Goal: Information Seeking & Learning: Learn about a topic

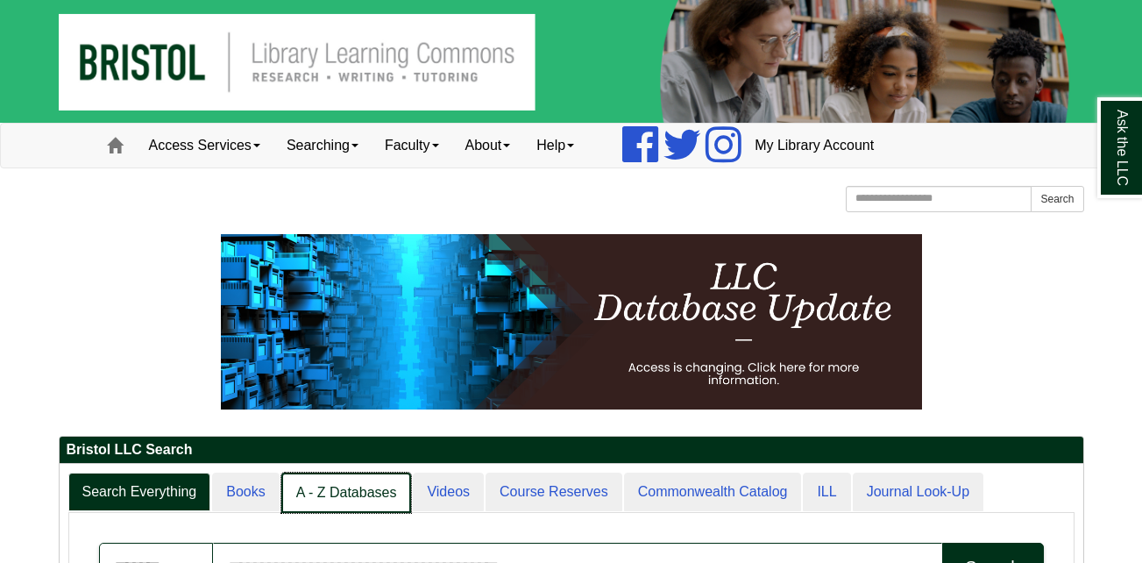
scroll to position [175, 0]
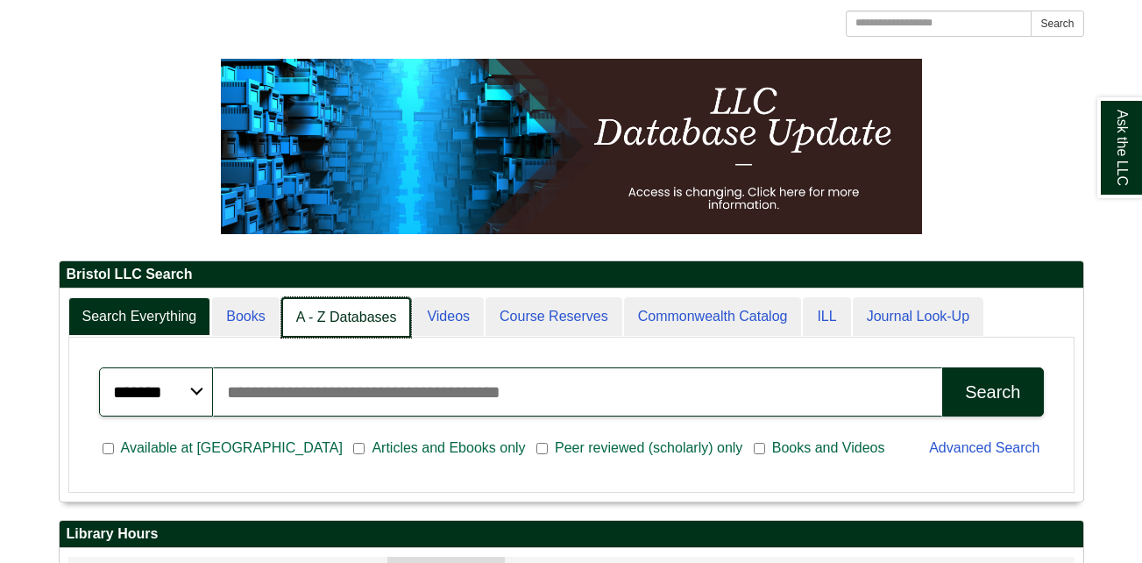
drag, startPoint x: 0, startPoint y: 0, endPoint x: 372, endPoint y: 304, distance: 480.9
click at [372, 304] on link "A - Z Databases" at bounding box center [346, 317] width 131 height 41
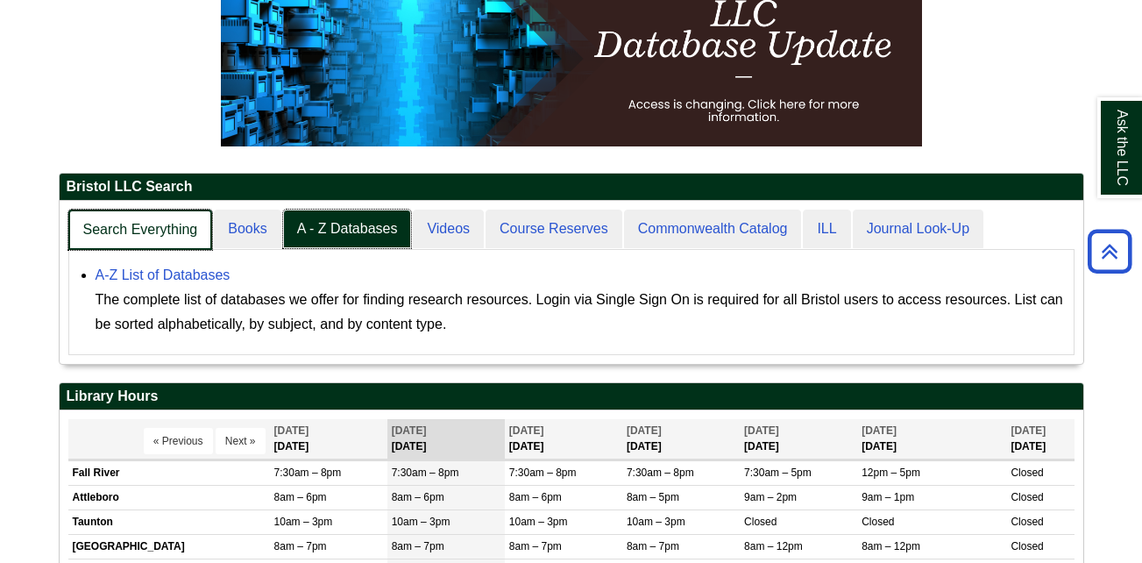
scroll to position [164, 1024]
click at [160, 219] on link "Search Everything" at bounding box center [140, 229] width 145 height 41
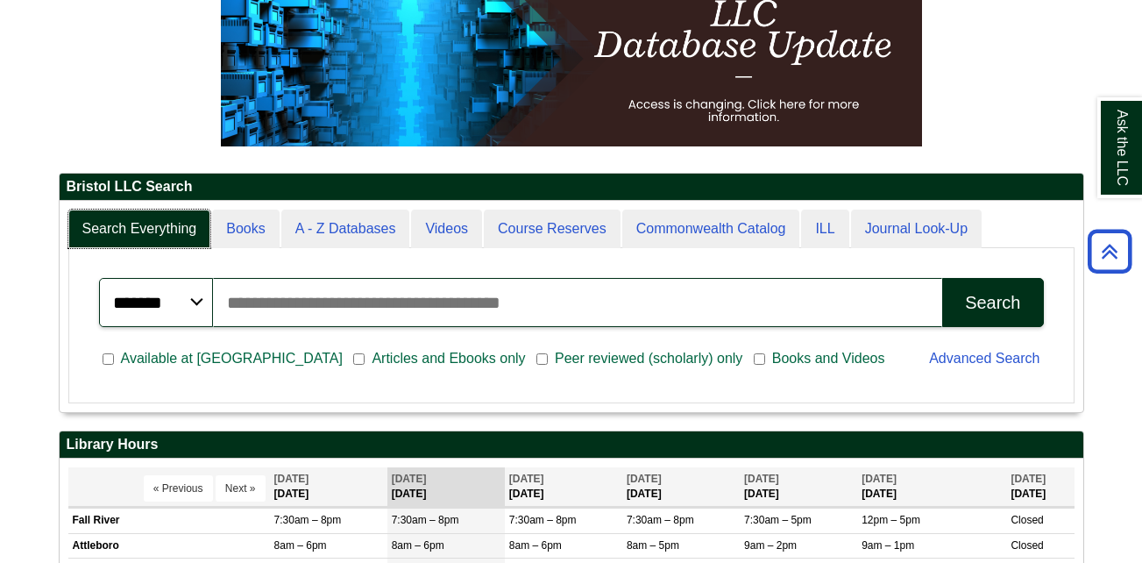
scroll to position [211, 1024]
click at [294, 310] on input "Search articles, books, journals & more" at bounding box center [578, 302] width 730 height 49
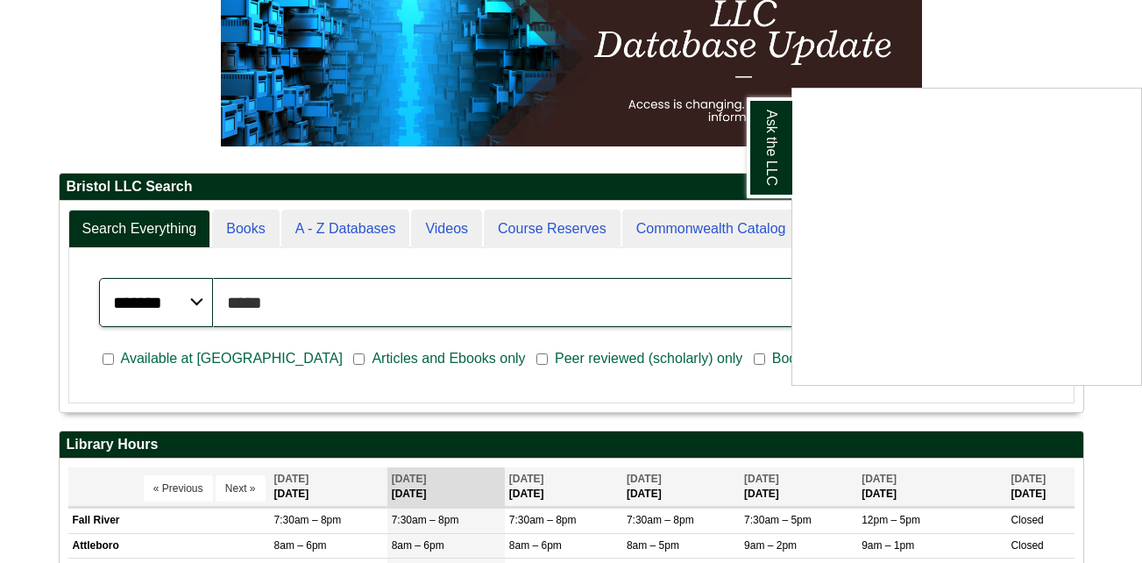
type input "**********"
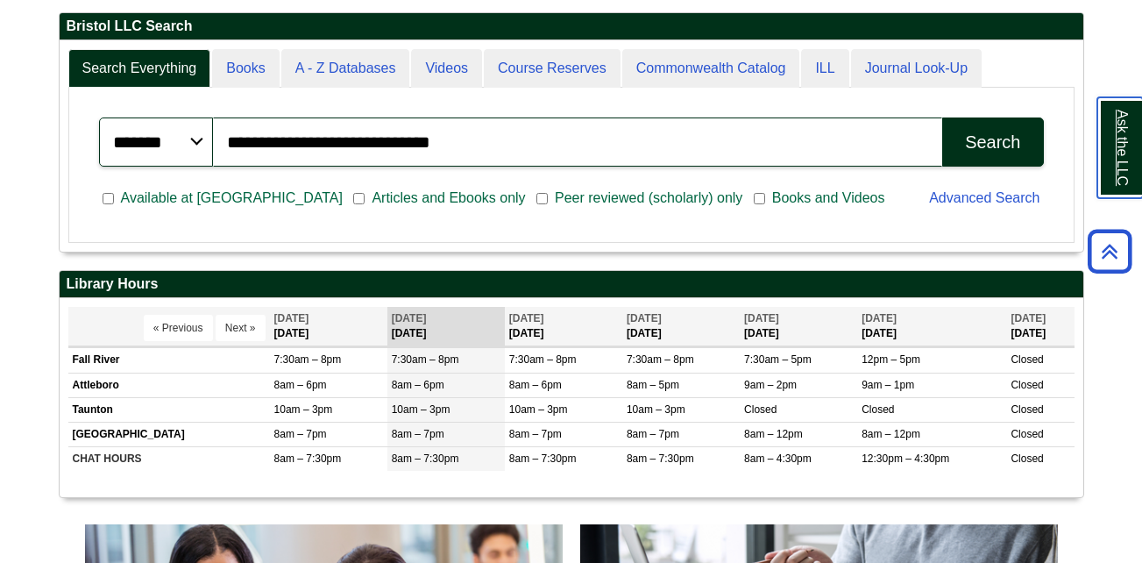
scroll to position [438, 0]
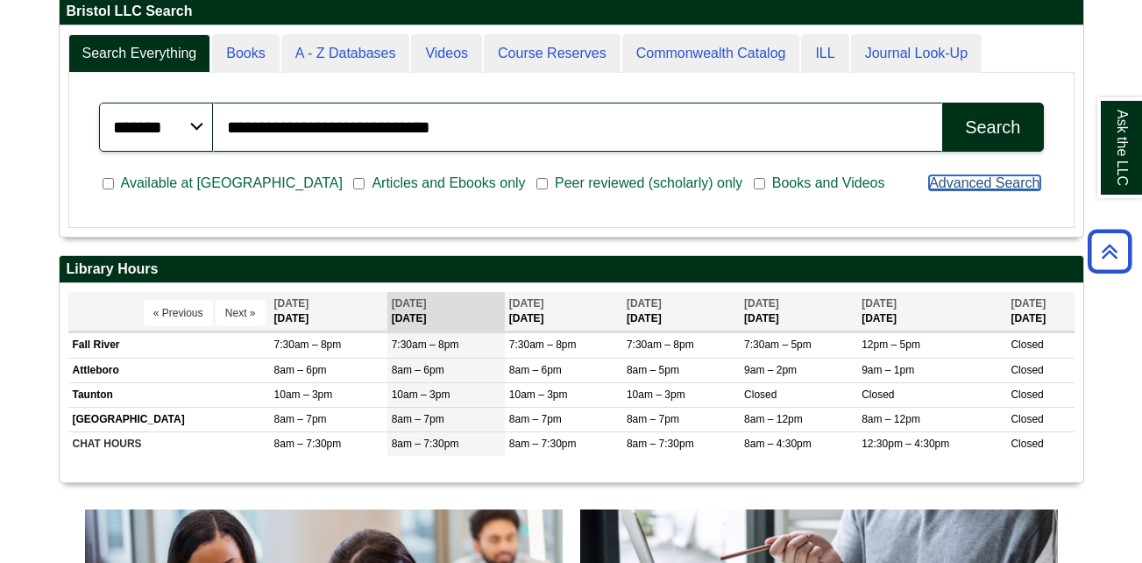
click at [973, 183] on link "Advanced Search" at bounding box center [984, 182] width 110 height 15
click at [976, 112] on button "Search" at bounding box center [992, 127] width 101 height 49
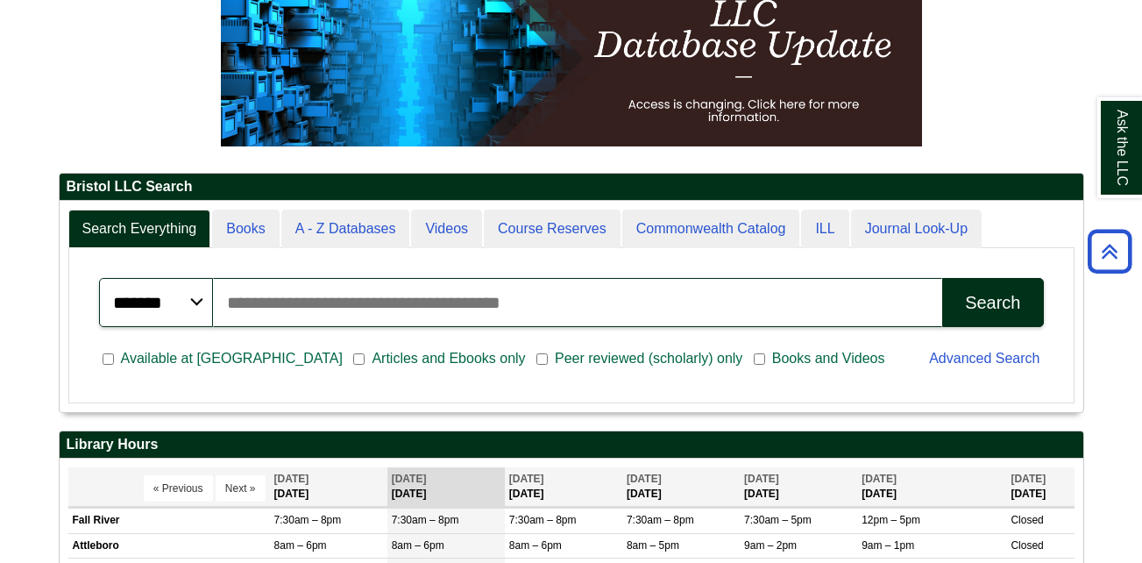
click at [662, 308] on input "Search articles, books, journals & more" at bounding box center [578, 302] width 730 height 49
click at [414, 316] on input "**" at bounding box center [578, 302] width 730 height 49
click at [414, 311] on input "**" at bounding box center [578, 302] width 730 height 49
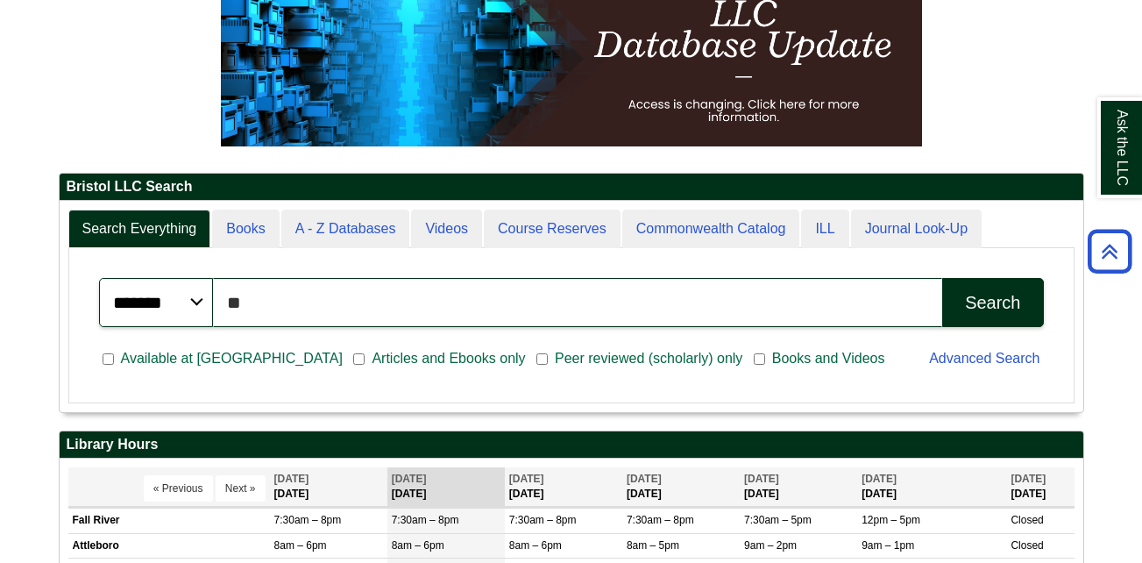
type input "*"
click at [434, 301] on input "*" at bounding box center [578, 302] width 730 height 49
click at [431, 301] on input "*" at bounding box center [578, 302] width 730 height 49
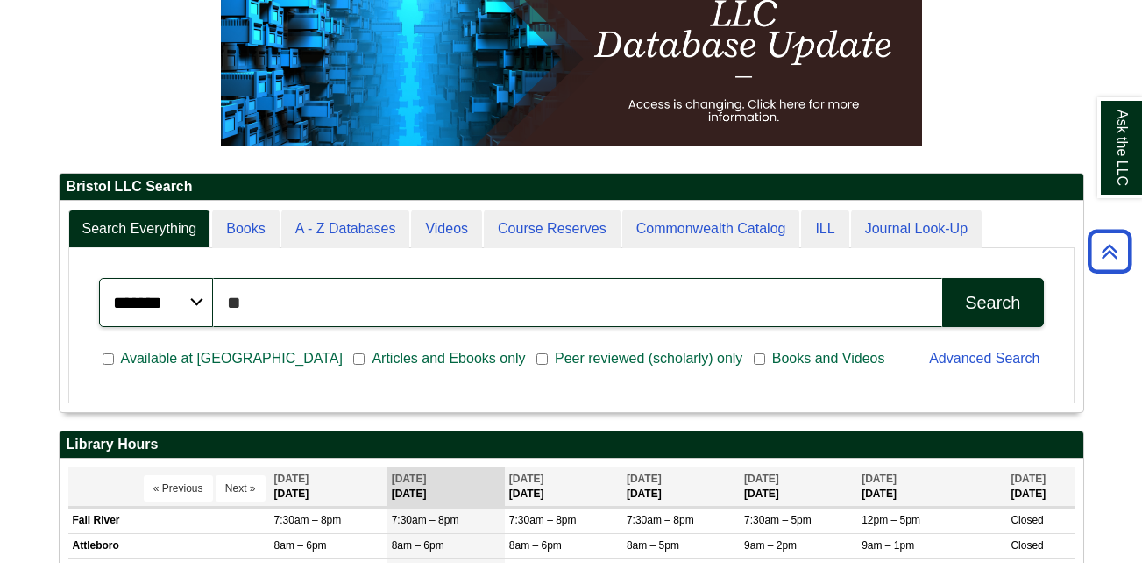
type input "*"
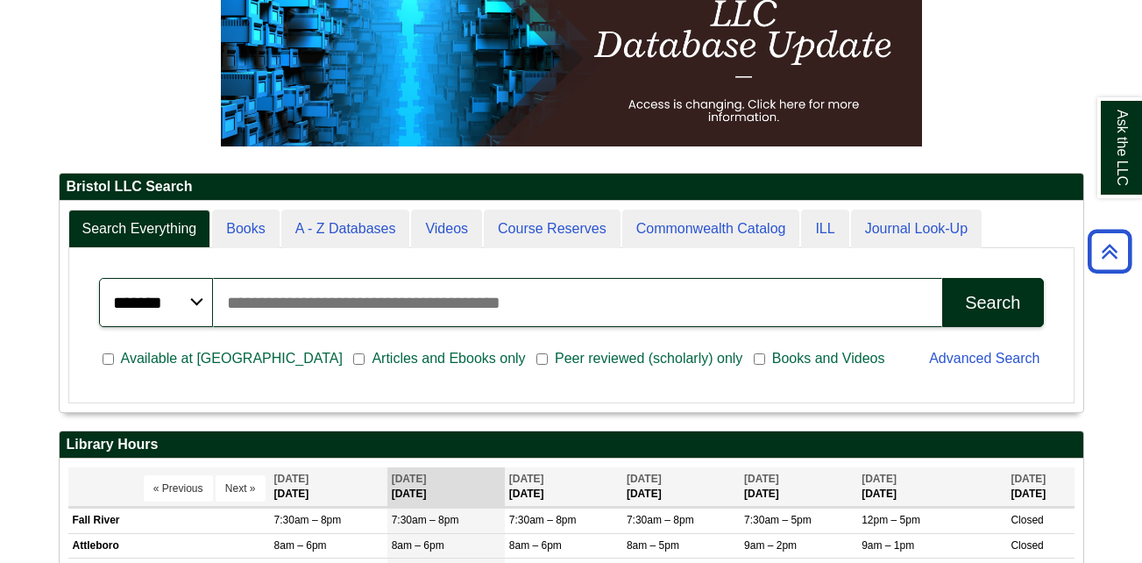
type input "*"
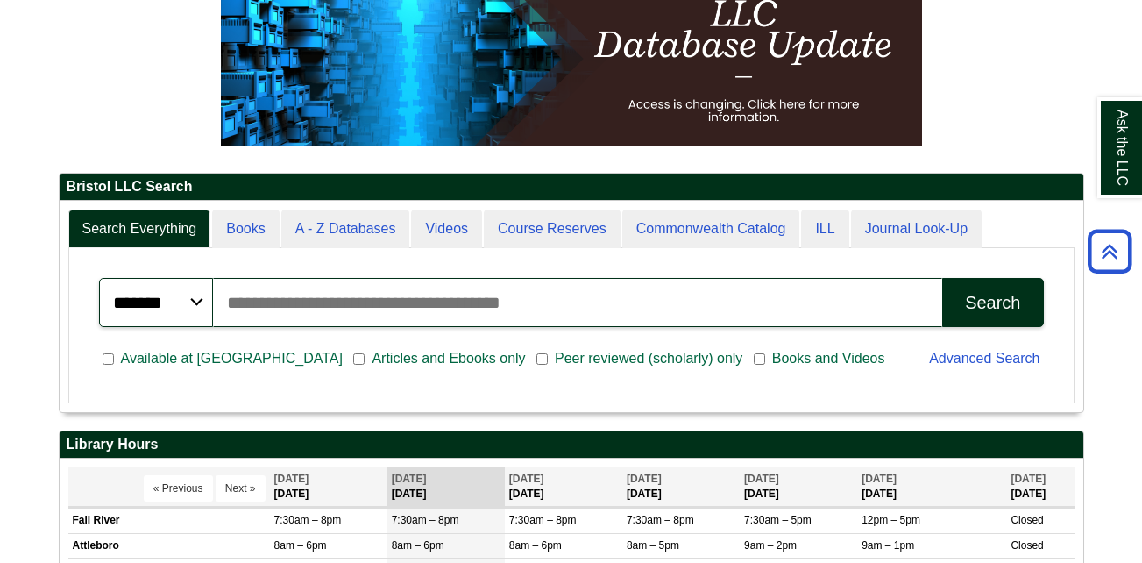
type input "*"
click at [394, 315] on input "***" at bounding box center [578, 302] width 730 height 49
type input "**********"
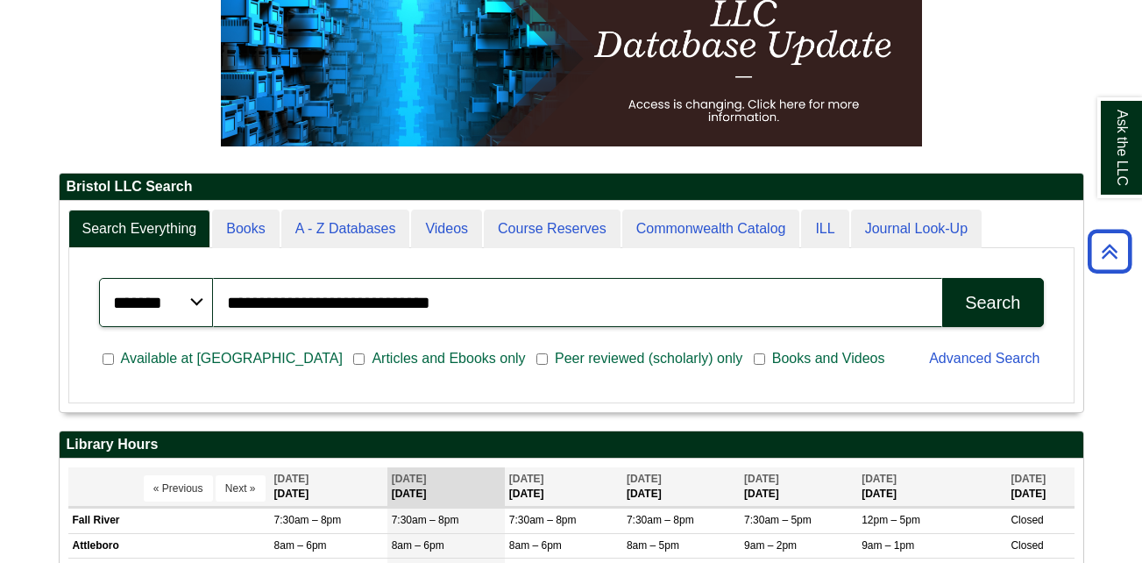
click at [1020, 296] on div "Search" at bounding box center [992, 303] width 55 height 20
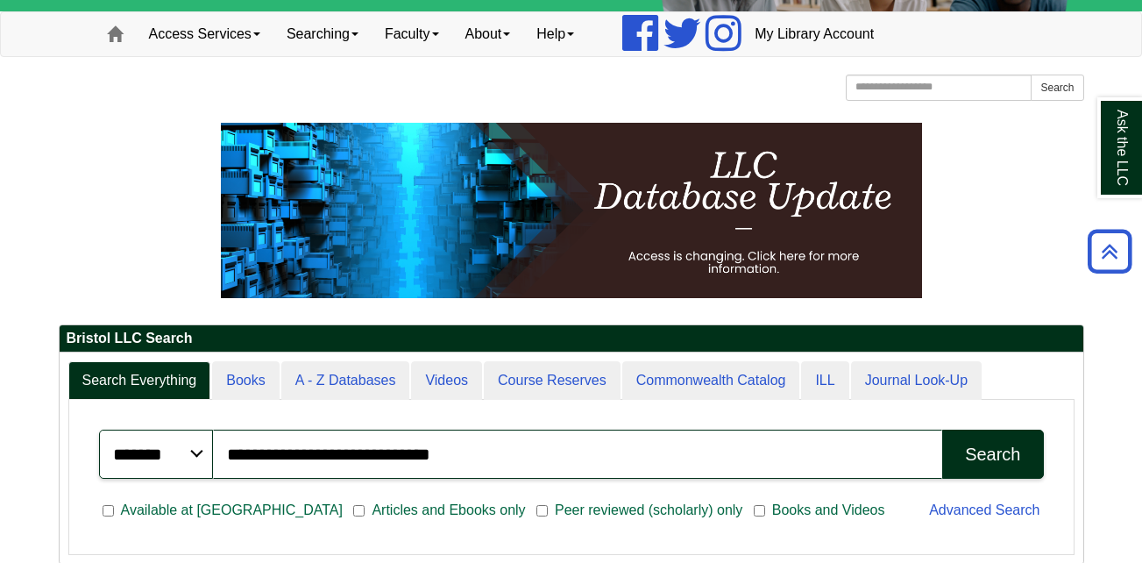
scroll to position [88, 0]
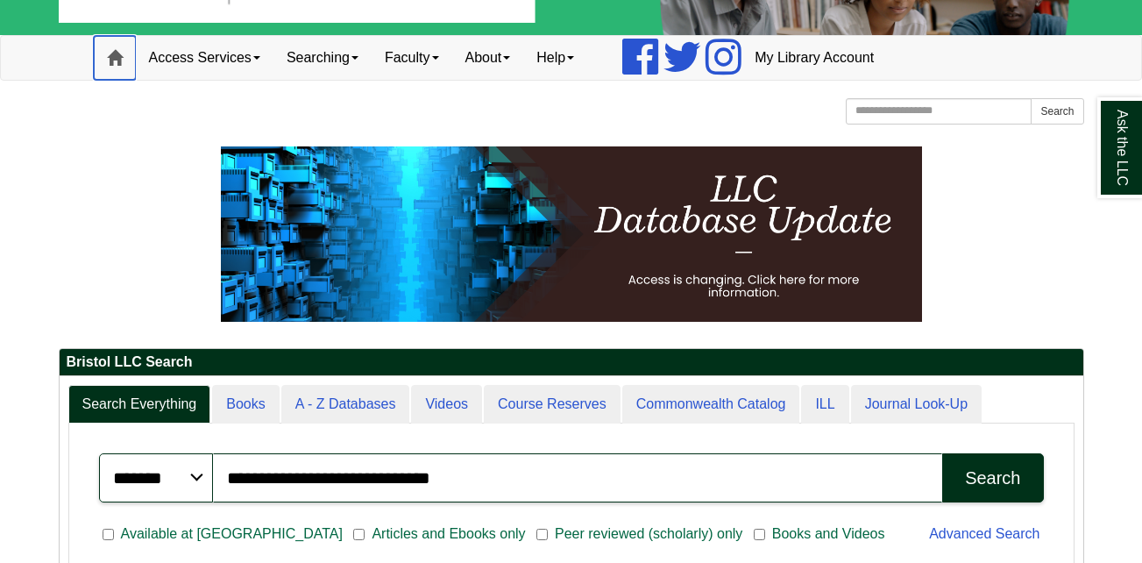
click at [133, 53] on link "Home" at bounding box center [115, 58] width 42 height 44
click at [117, 66] on span at bounding box center [115, 58] width 16 height 16
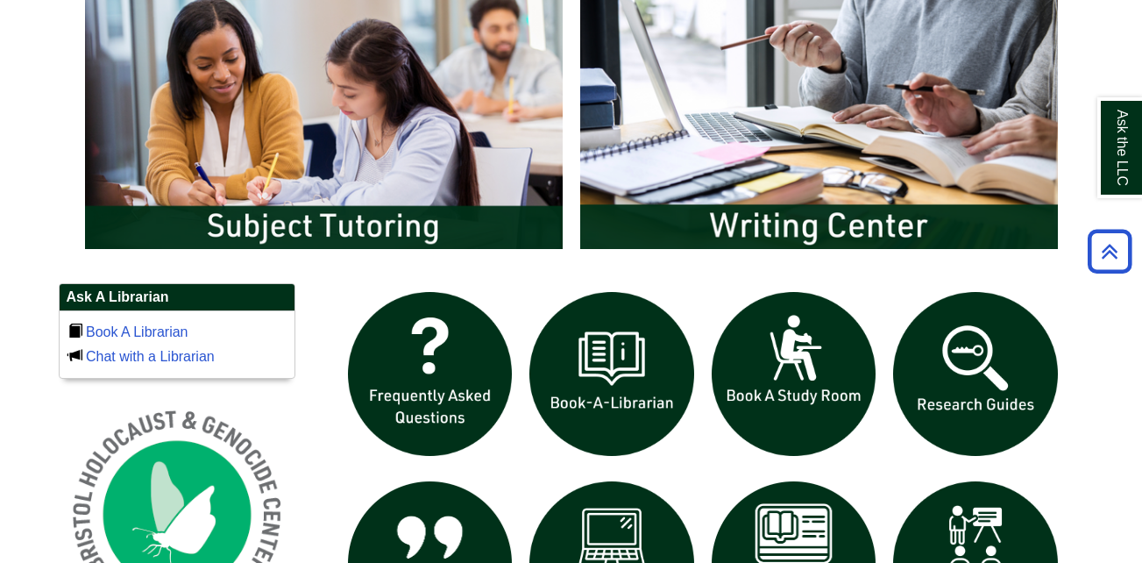
scroll to position [1138, 0]
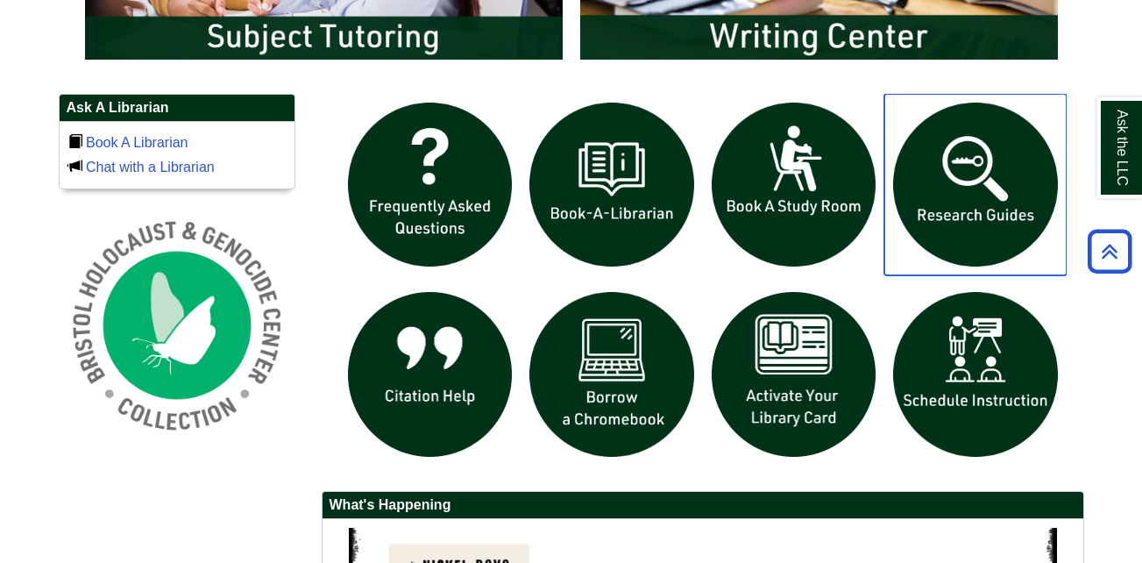
click at [944, 169] on img "slideshow" at bounding box center [975, 185] width 182 height 182
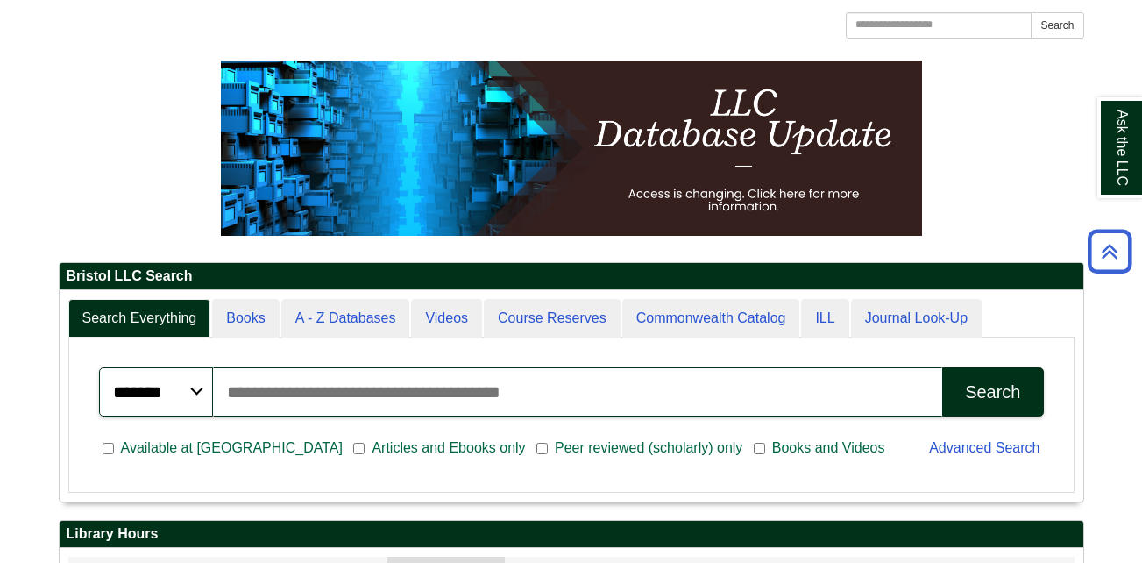
scroll to position [211, 1024]
click at [374, 380] on input "Search articles, books, journals & more" at bounding box center [578, 391] width 730 height 49
type input "**********"
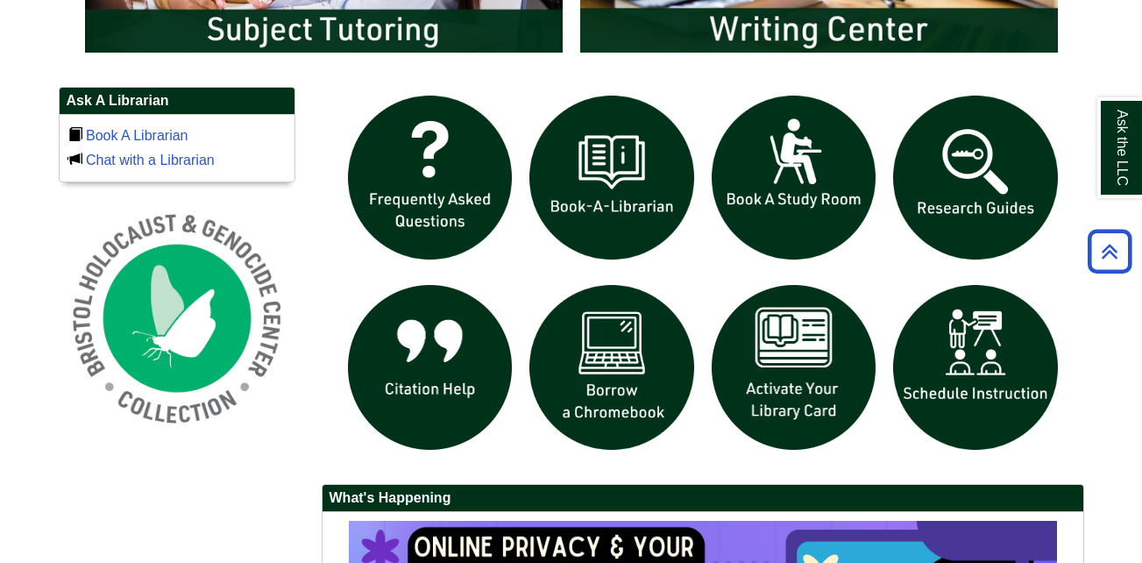
scroll to position [1176, 0]
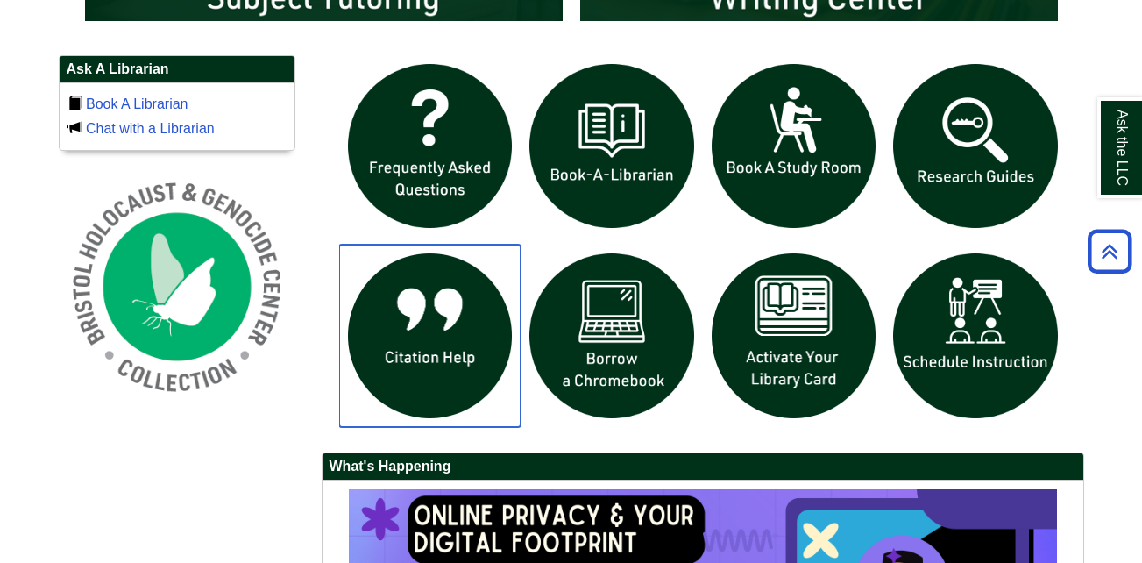
click at [405, 322] on img "slideshow" at bounding box center [430, 336] width 182 height 182
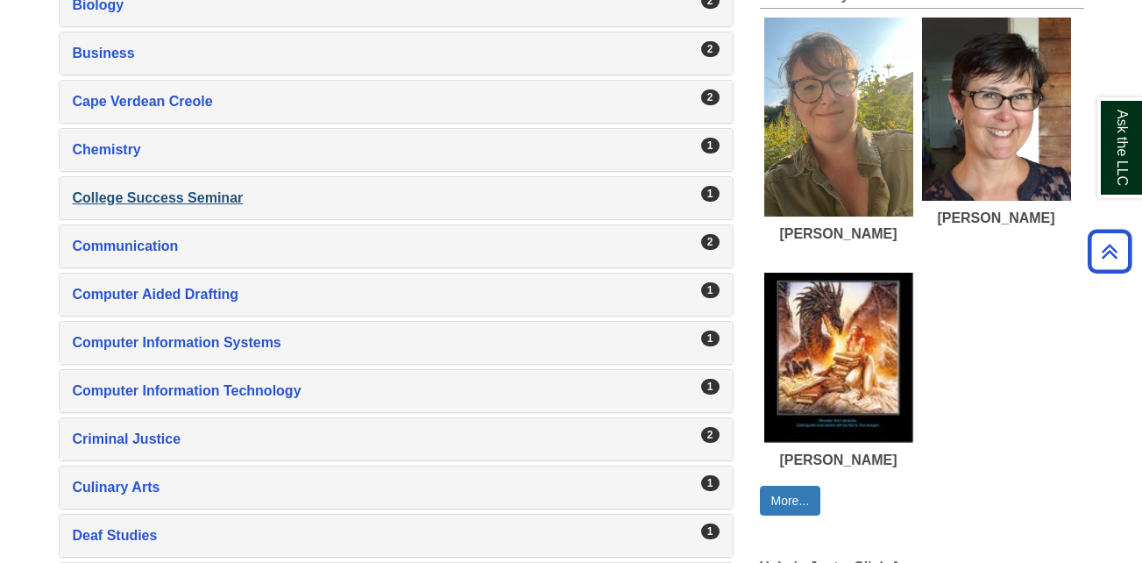
scroll to position [789, 0]
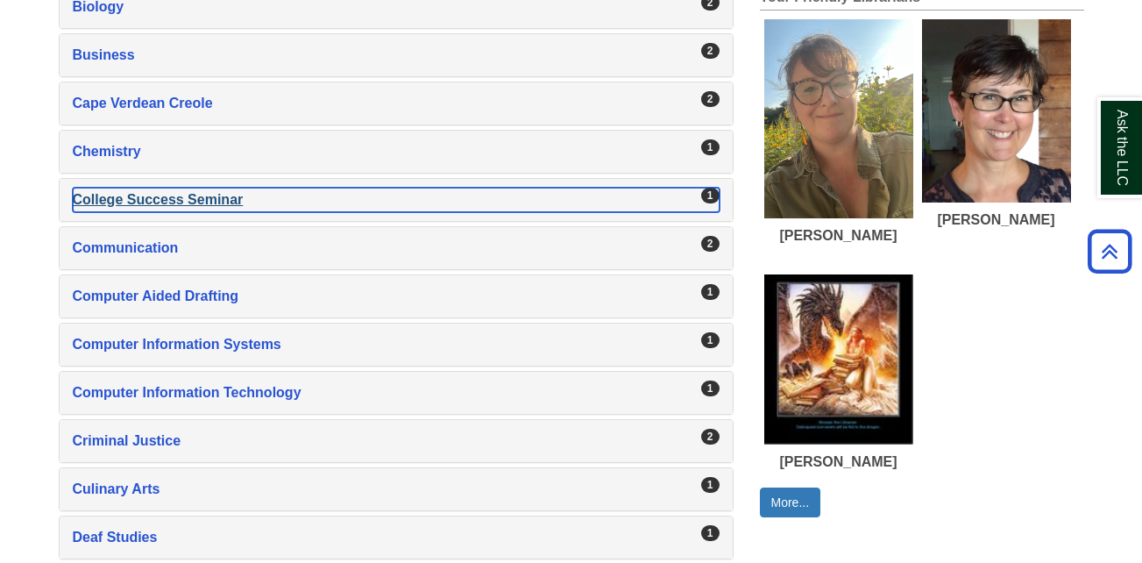
click at [241, 207] on div "College Success Seminar , 1 guides" at bounding box center [396, 200] width 647 height 25
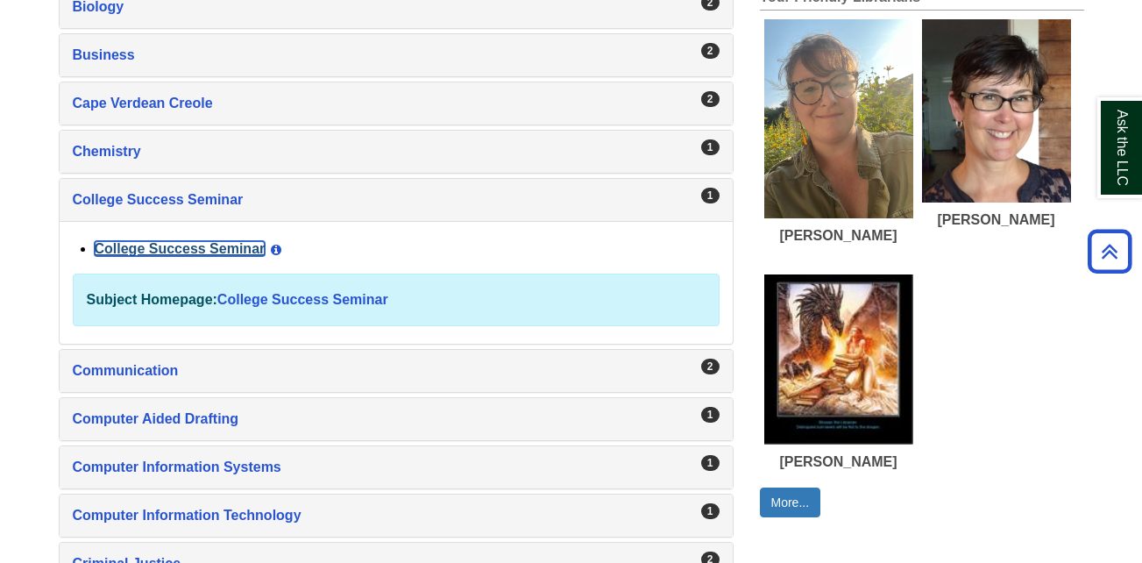
click at [239, 242] on link "College Success Seminar" at bounding box center [180, 248] width 171 height 15
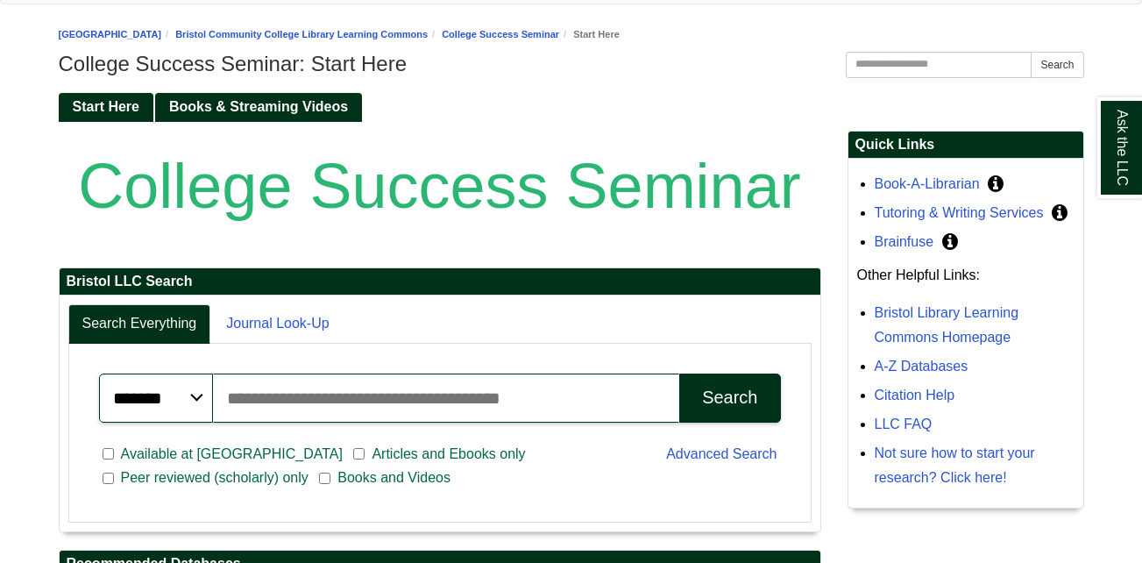
scroll to position [175, 0]
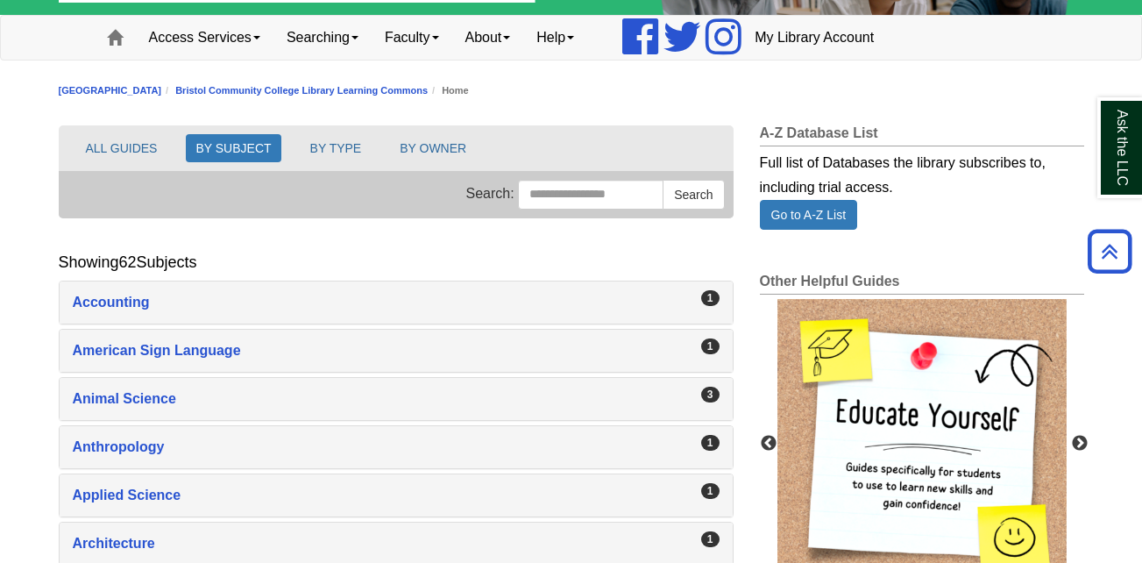
scroll to position [88, 0]
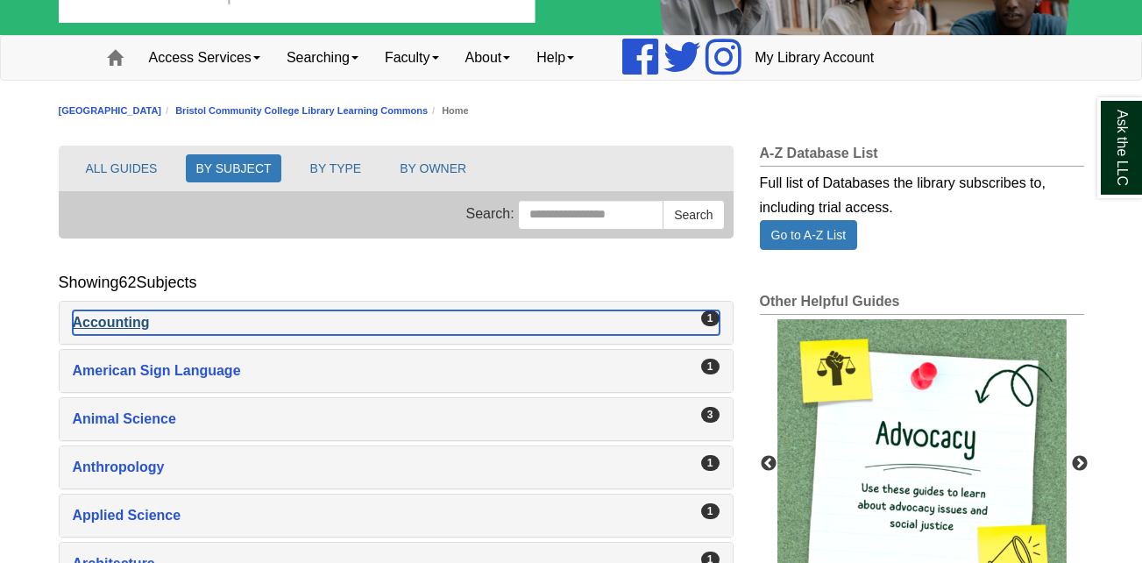
click at [235, 311] on div "Accounting , 1 guides" at bounding box center [396, 322] width 647 height 25
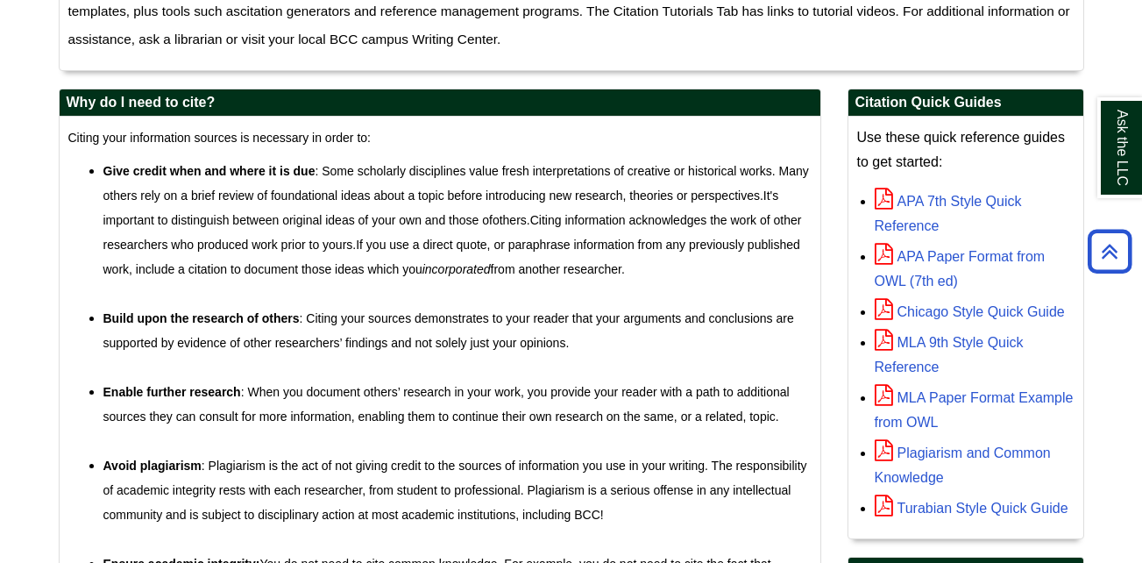
scroll to position [450, 0]
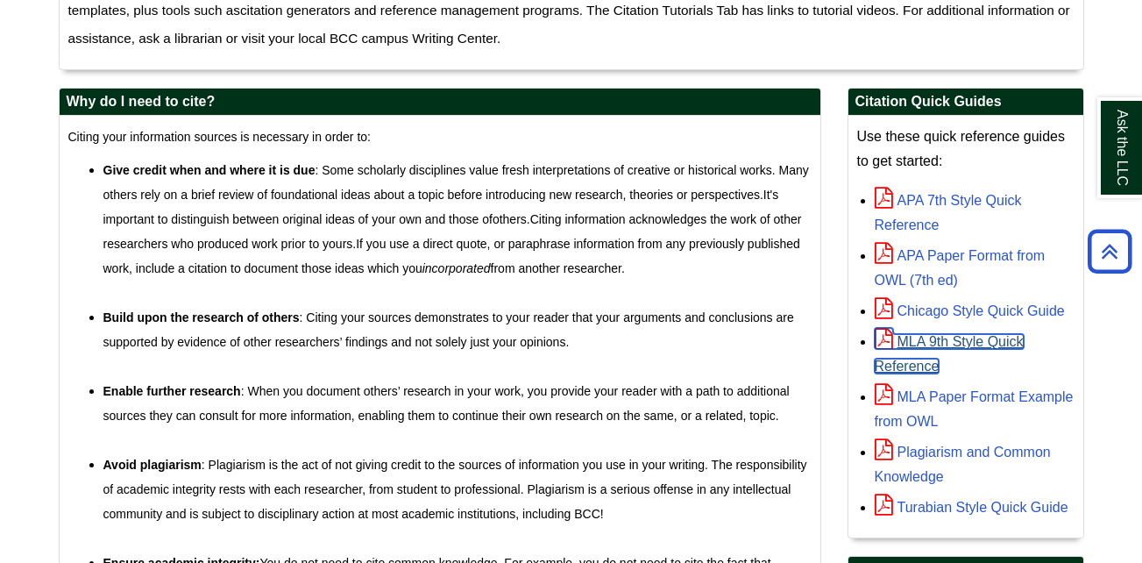
click at [934, 344] on link "MLA 9th Style Quick Reference" at bounding box center [949, 353] width 149 height 39
